Goal: Go to known website: Access a specific website the user already knows

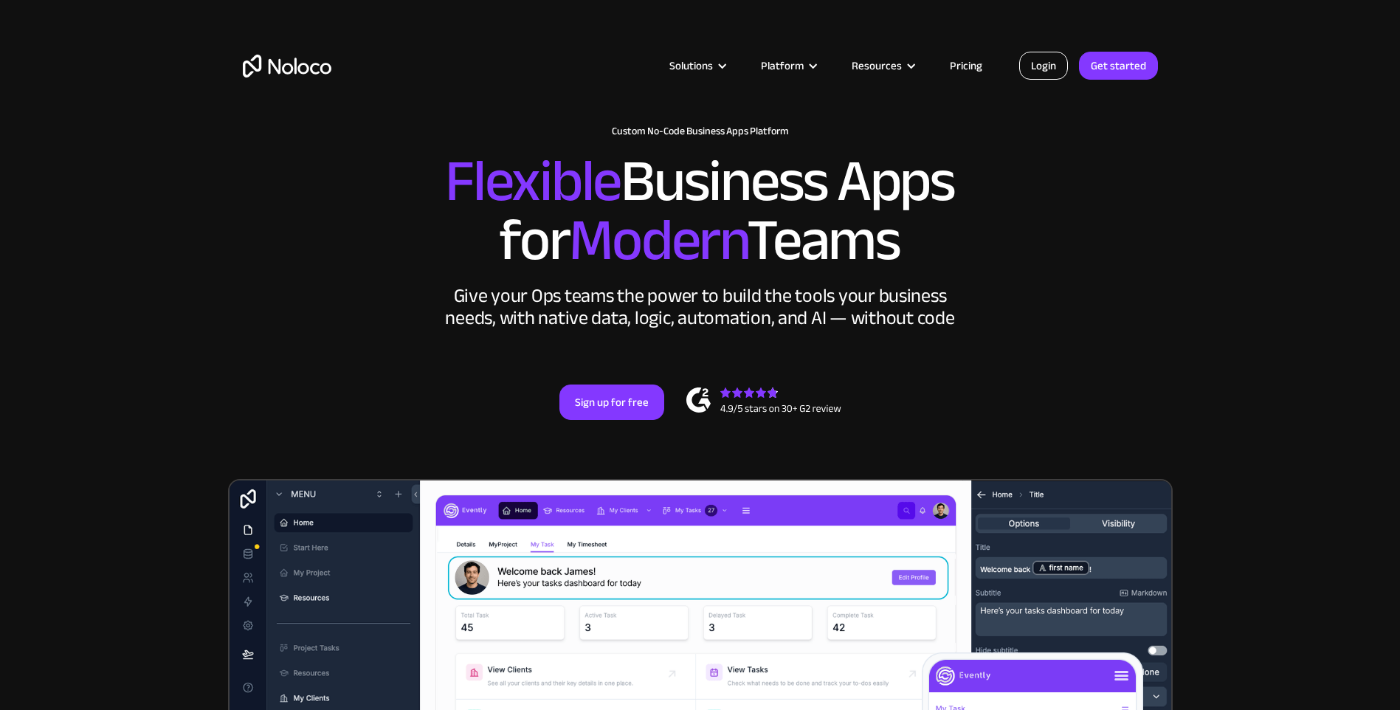
click at [1047, 66] on link "Login" at bounding box center [1043, 66] width 49 height 28
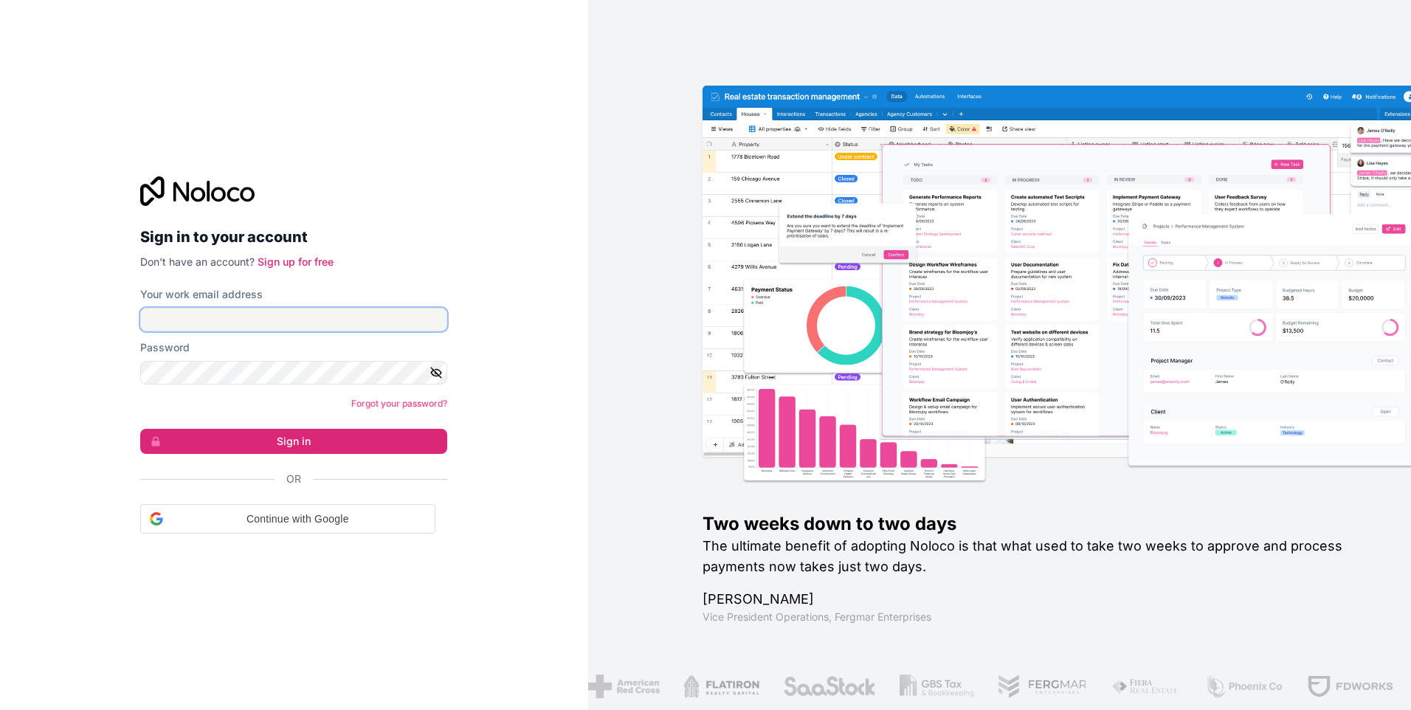
click at [167, 323] on input "Your work email address" at bounding box center [293, 320] width 307 height 24
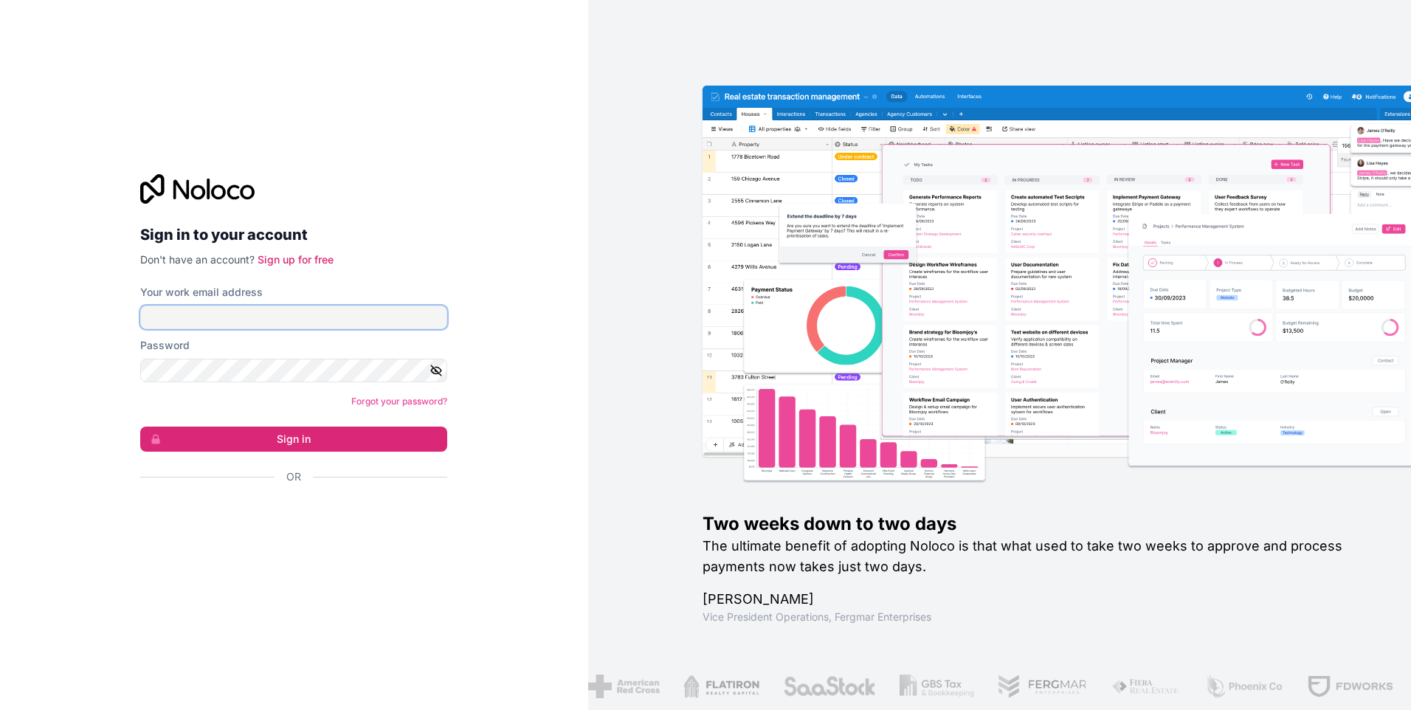
type input "tubeesfoodsinc@gmail.com"
click at [140, 427] on button "Sign in" at bounding box center [293, 439] width 307 height 25
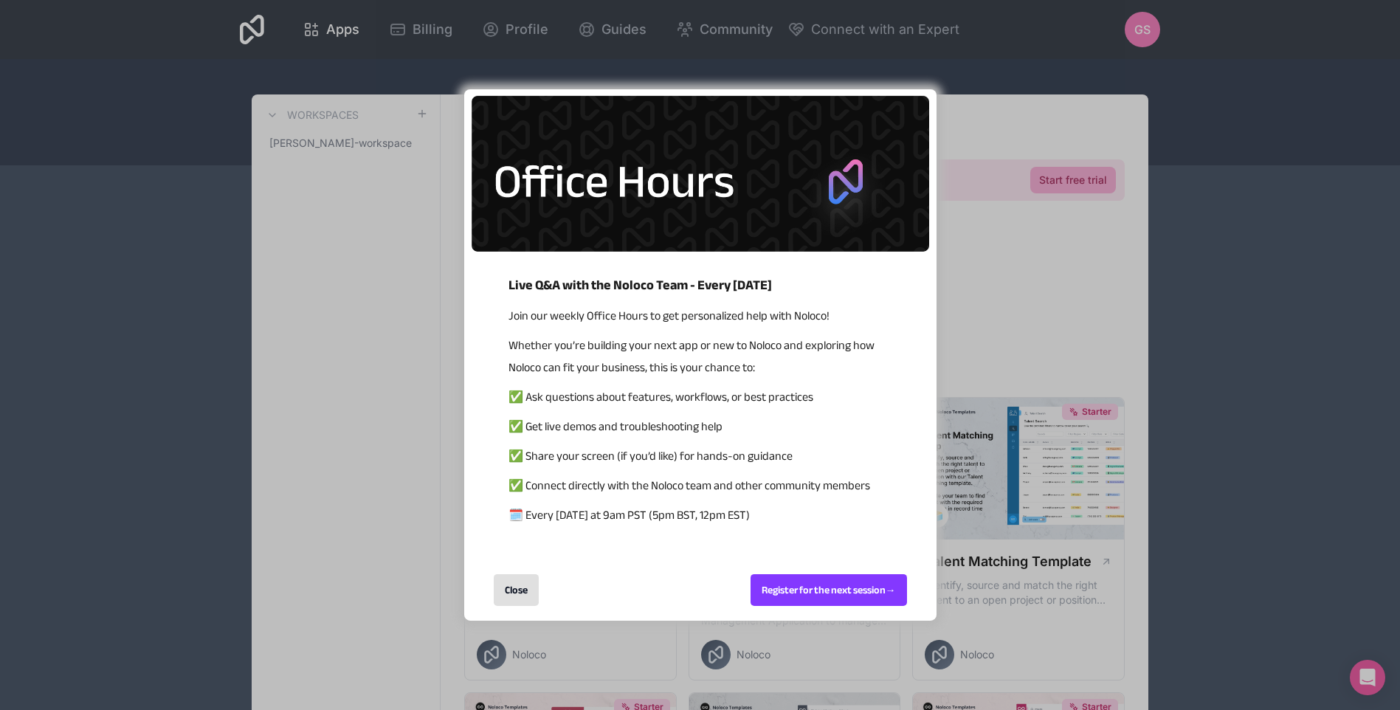
click at [505, 589] on div "Close" at bounding box center [516, 590] width 45 height 32
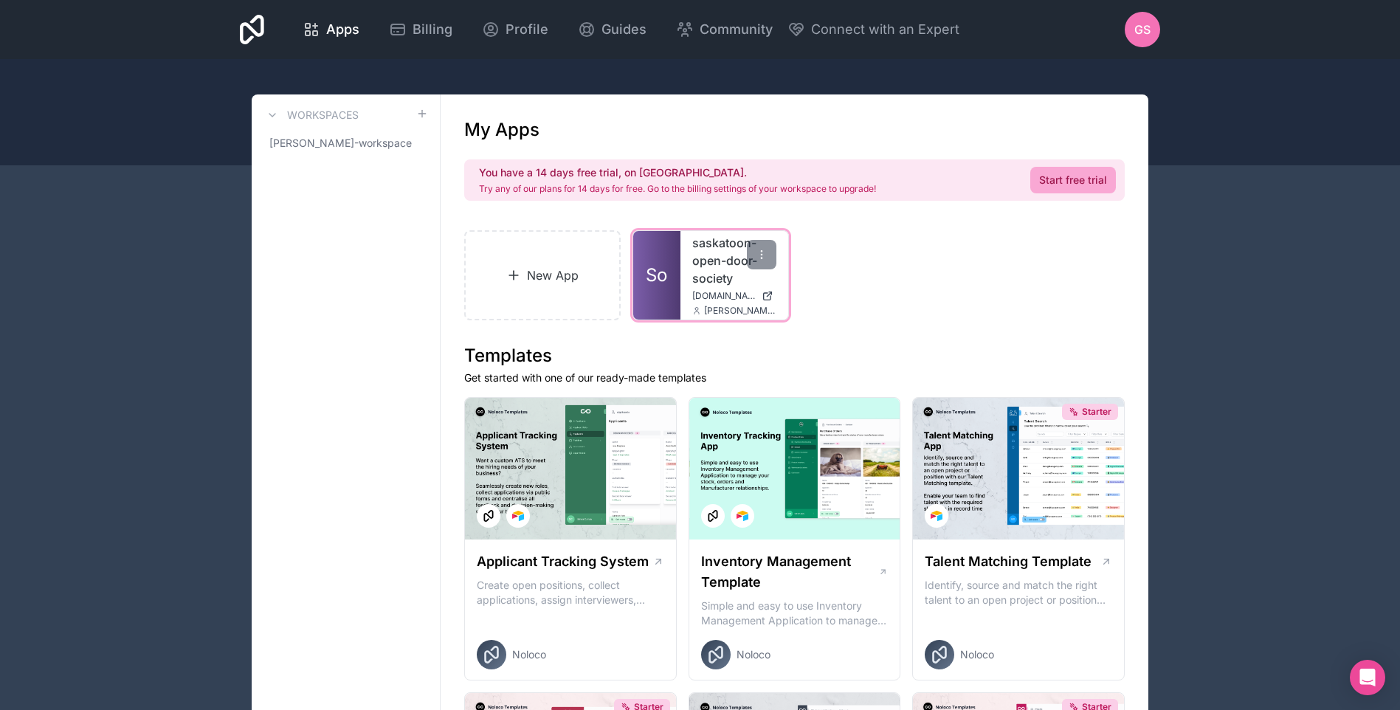
click at [689, 273] on div "saskatoon-open-door-society saskatoon-open-door-society.noloco.co nicole@lemont…" at bounding box center [735, 275] width 108 height 89
click at [660, 281] on span "So" at bounding box center [656, 275] width 21 height 24
